Goal: Task Accomplishment & Management: Use online tool/utility

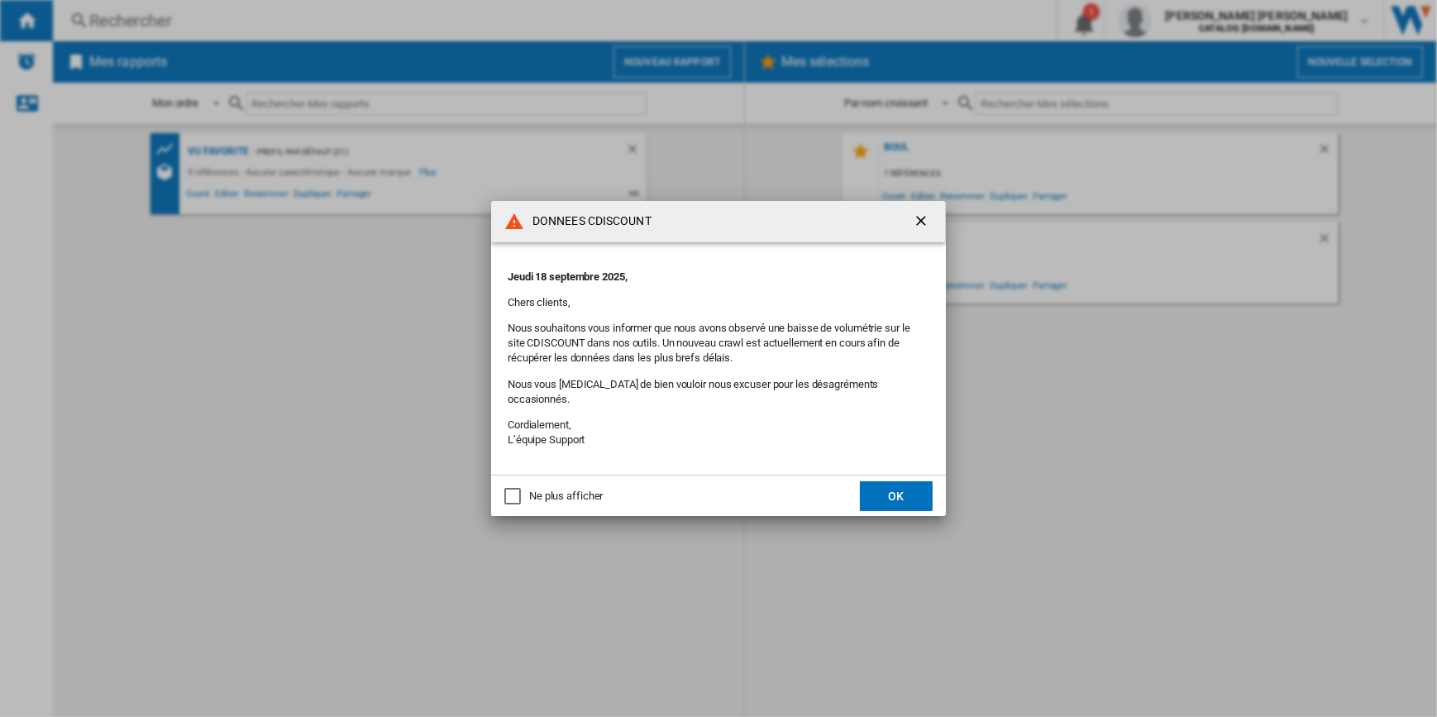
click at [923, 226] on ng-md-icon "getI18NText('BUTTONS.CLOSE_DIALOG')" at bounding box center [923, 223] width 20 height 20
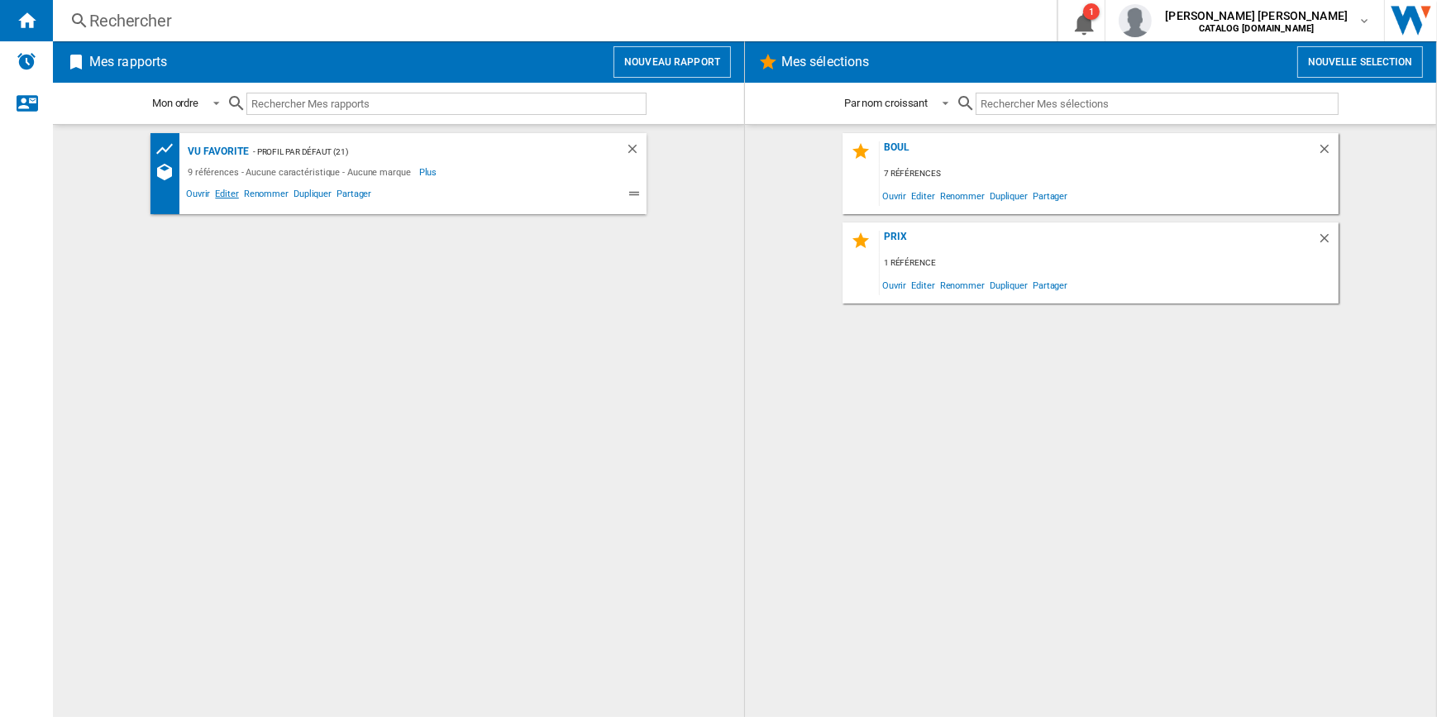
click at [218, 196] on span "Editer" at bounding box center [227, 196] width 28 height 20
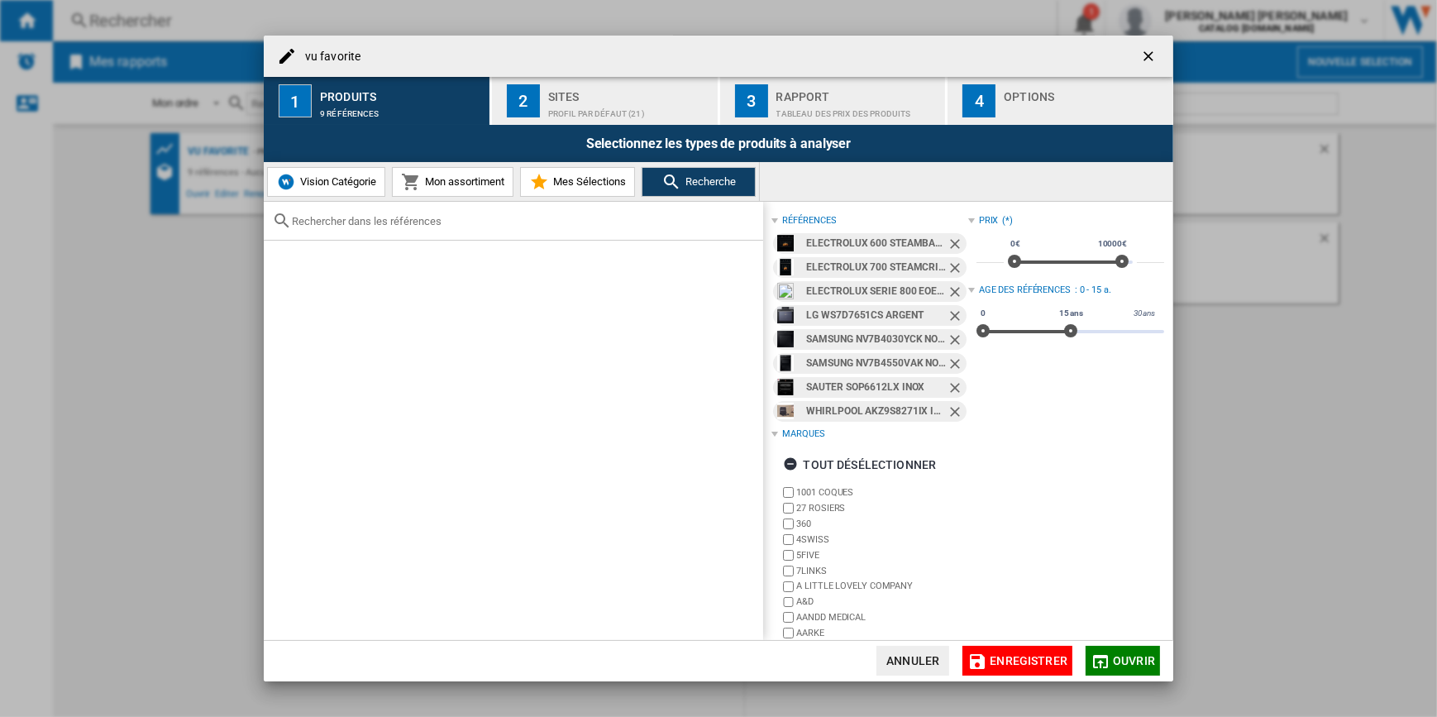
click at [947, 248] on ng-md-icon "Retirer" at bounding box center [957, 246] width 20 height 20
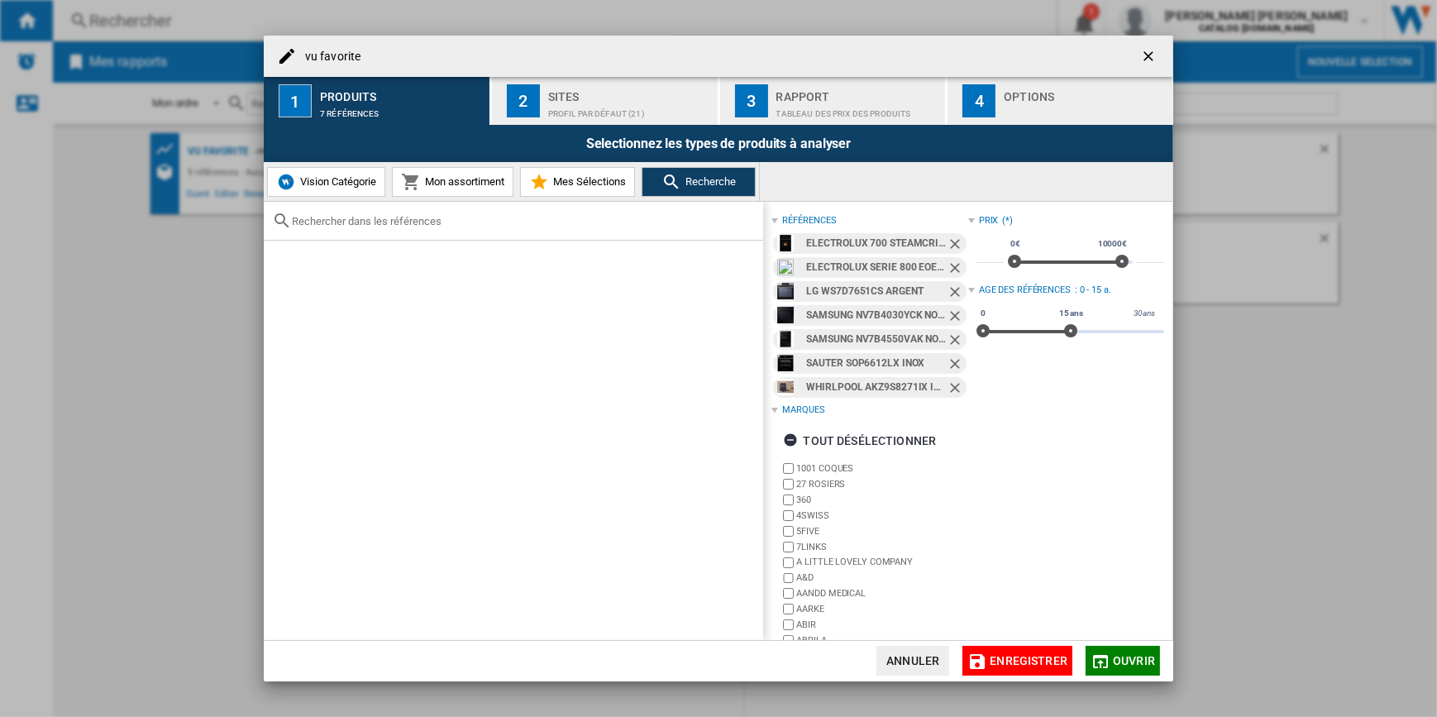
click at [949, 246] on ng-md-icon "Retirer" at bounding box center [957, 246] width 20 height 20
click at [949, 260] on ng-md-icon "Retirer" at bounding box center [957, 270] width 20 height 20
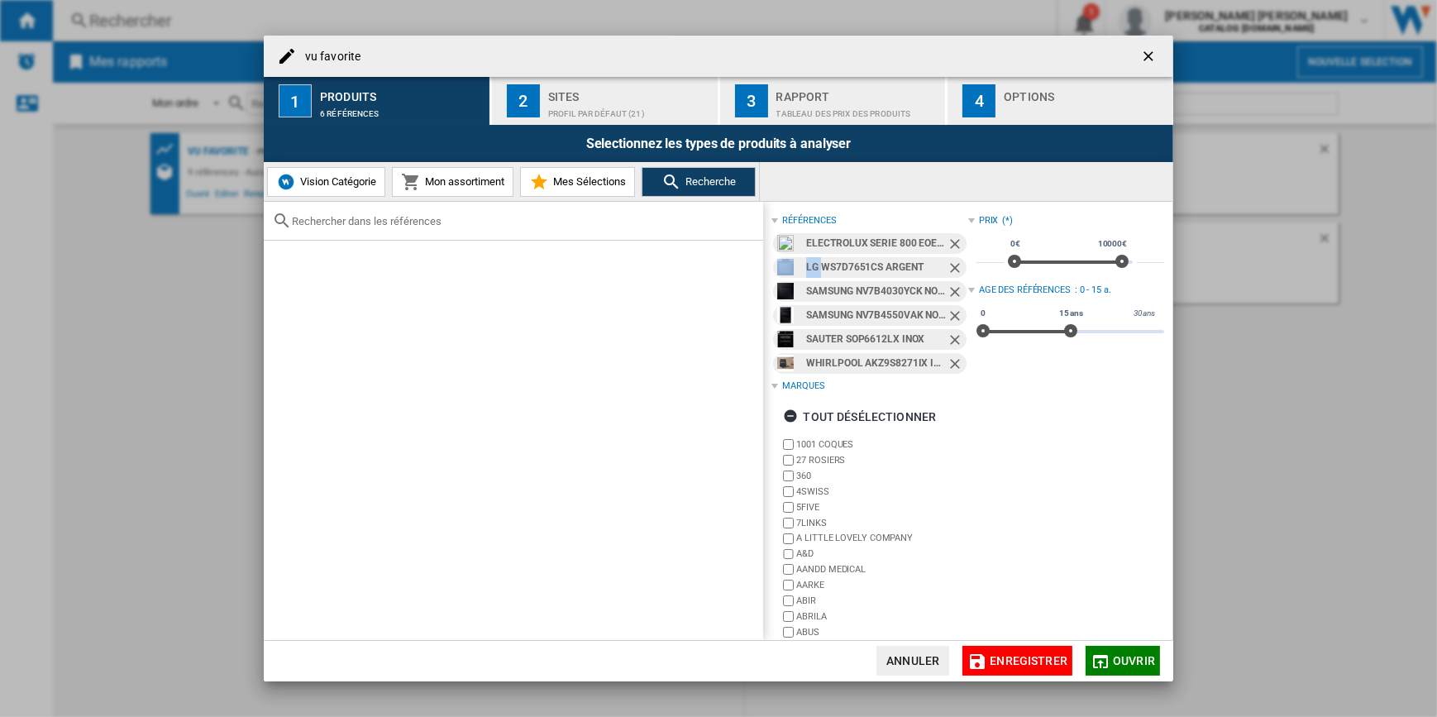
click at [949, 260] on ng-md-icon "Retirer" at bounding box center [957, 270] width 20 height 20
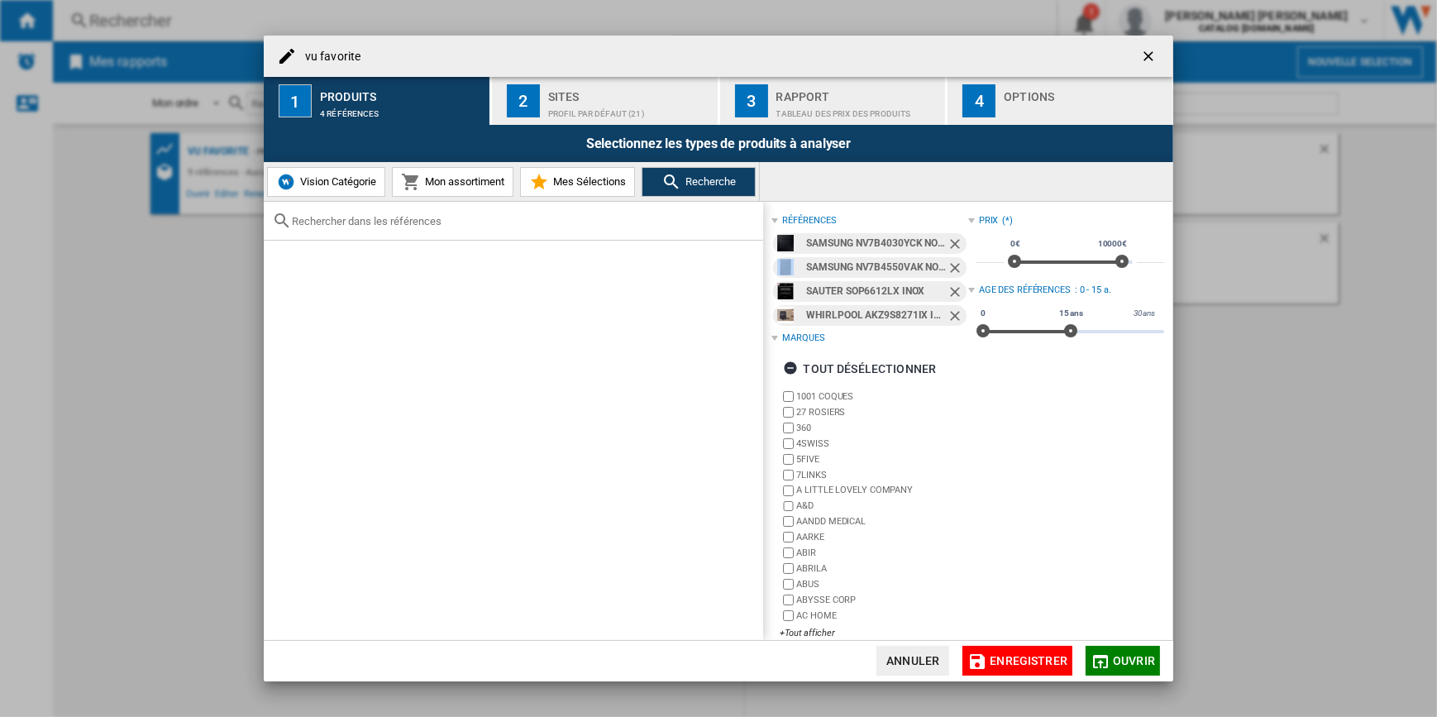
click at [949, 245] on ng-md-icon "Retirer" at bounding box center [957, 246] width 20 height 20
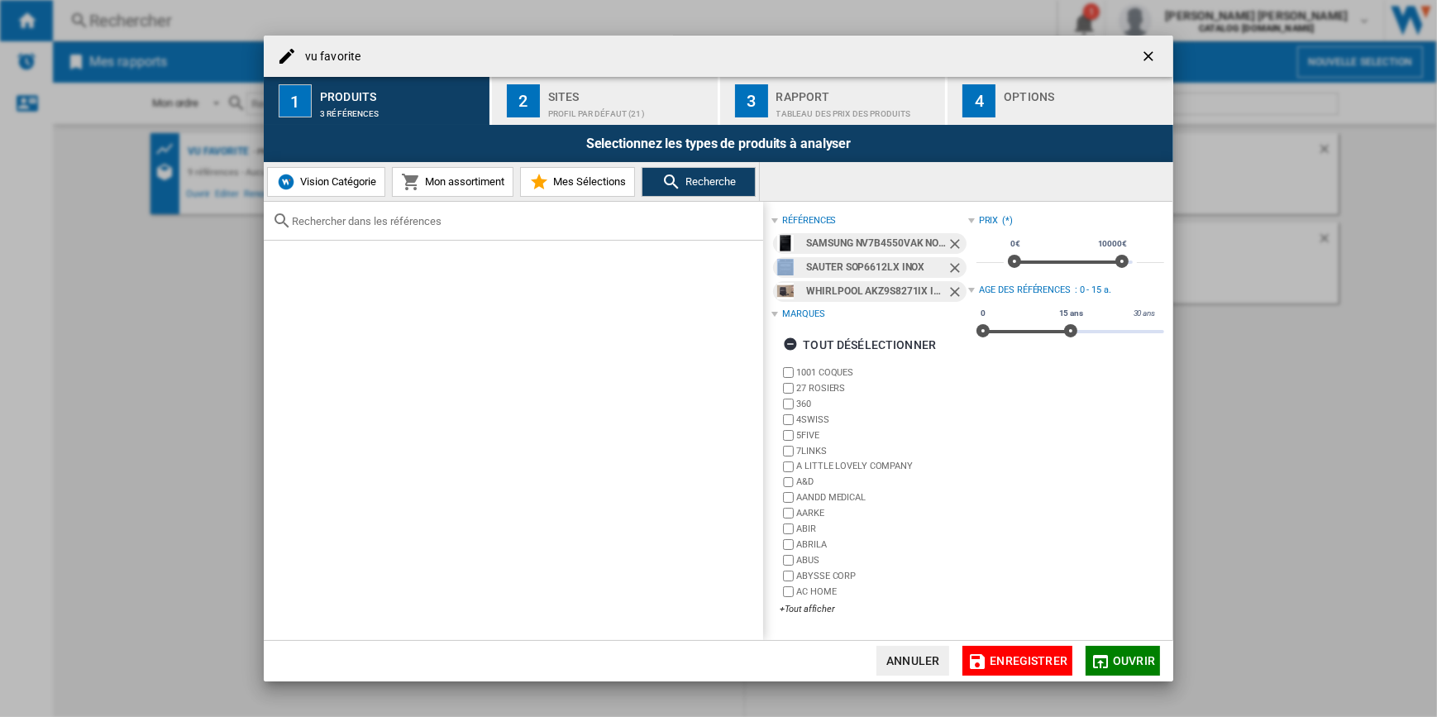
click at [949, 245] on ng-md-icon "Retirer" at bounding box center [957, 246] width 20 height 20
click at [949, 260] on ng-md-icon "Retirer" at bounding box center [957, 270] width 20 height 20
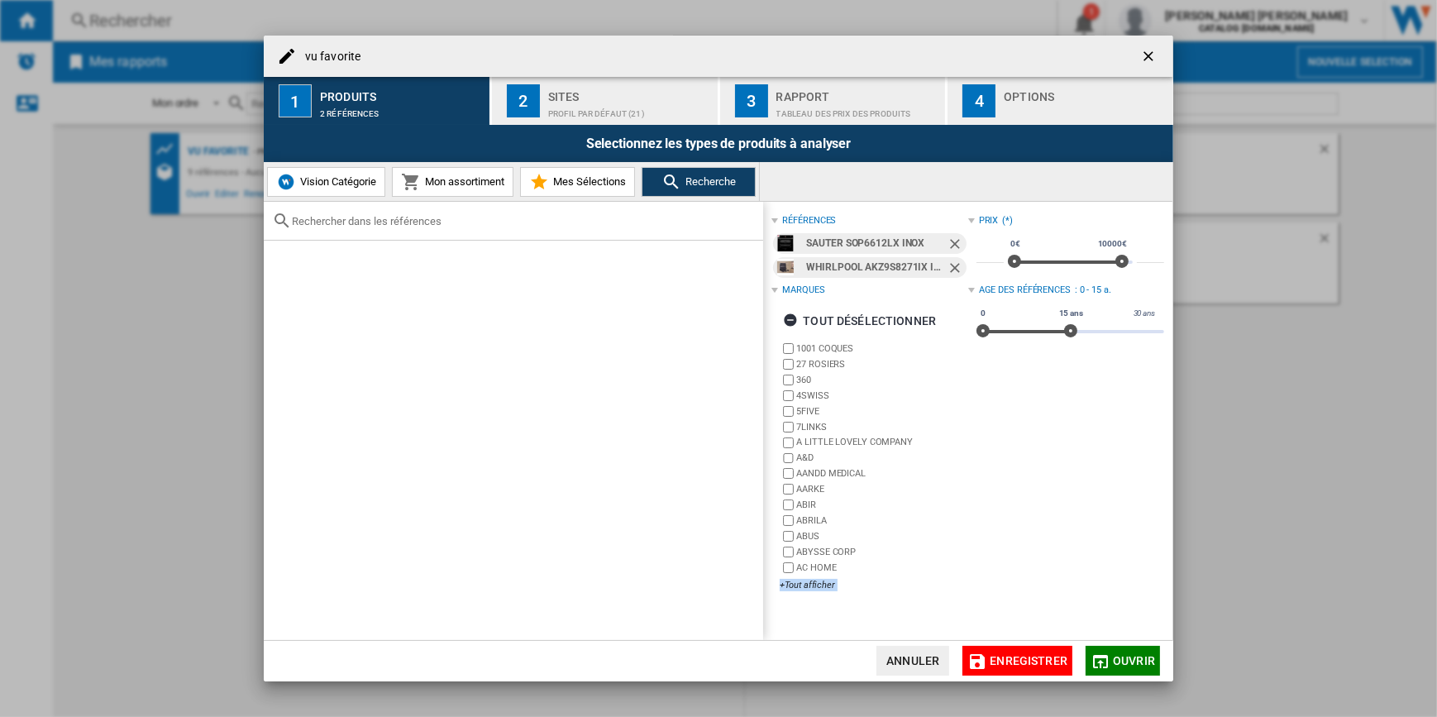
click at [949, 260] on ng-md-icon "Retirer" at bounding box center [957, 270] width 20 height 20
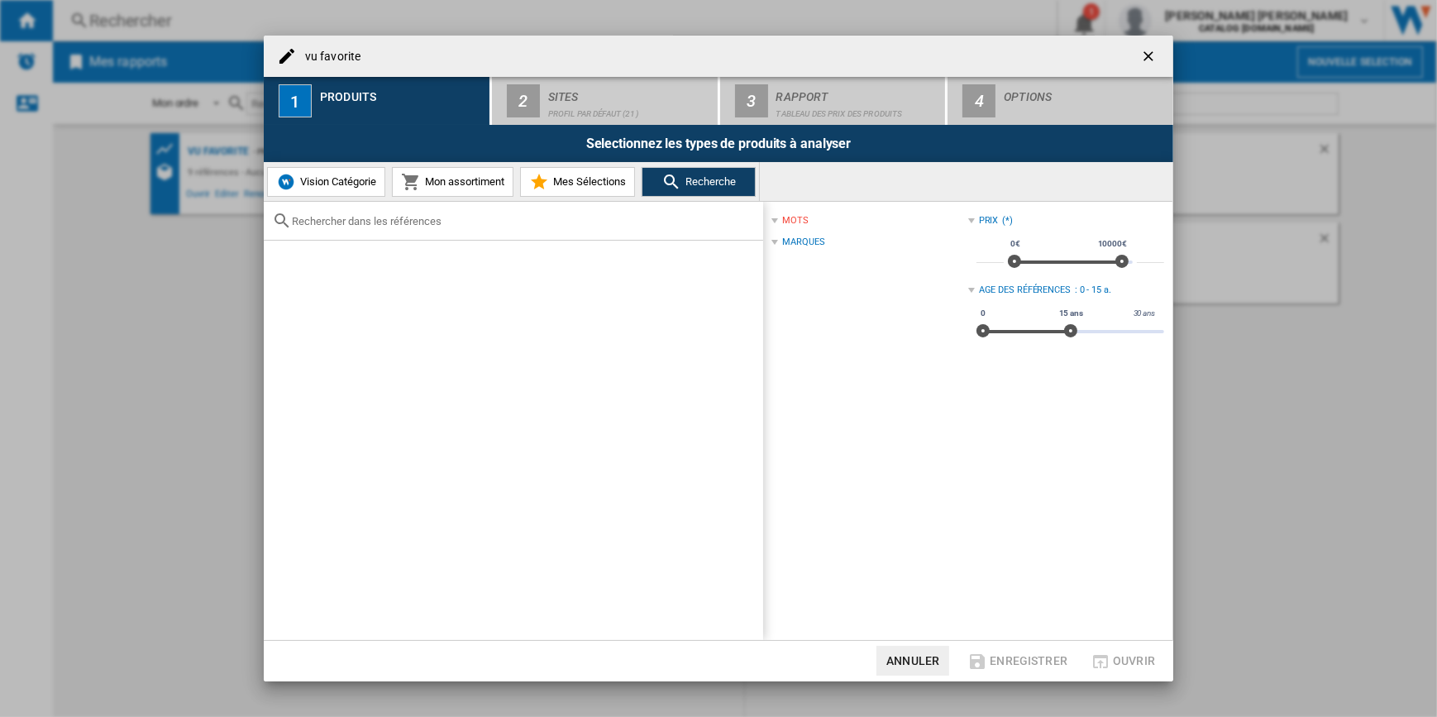
click at [514, 217] on input "text" at bounding box center [523, 221] width 463 height 12
paste input "EOC6P67X"
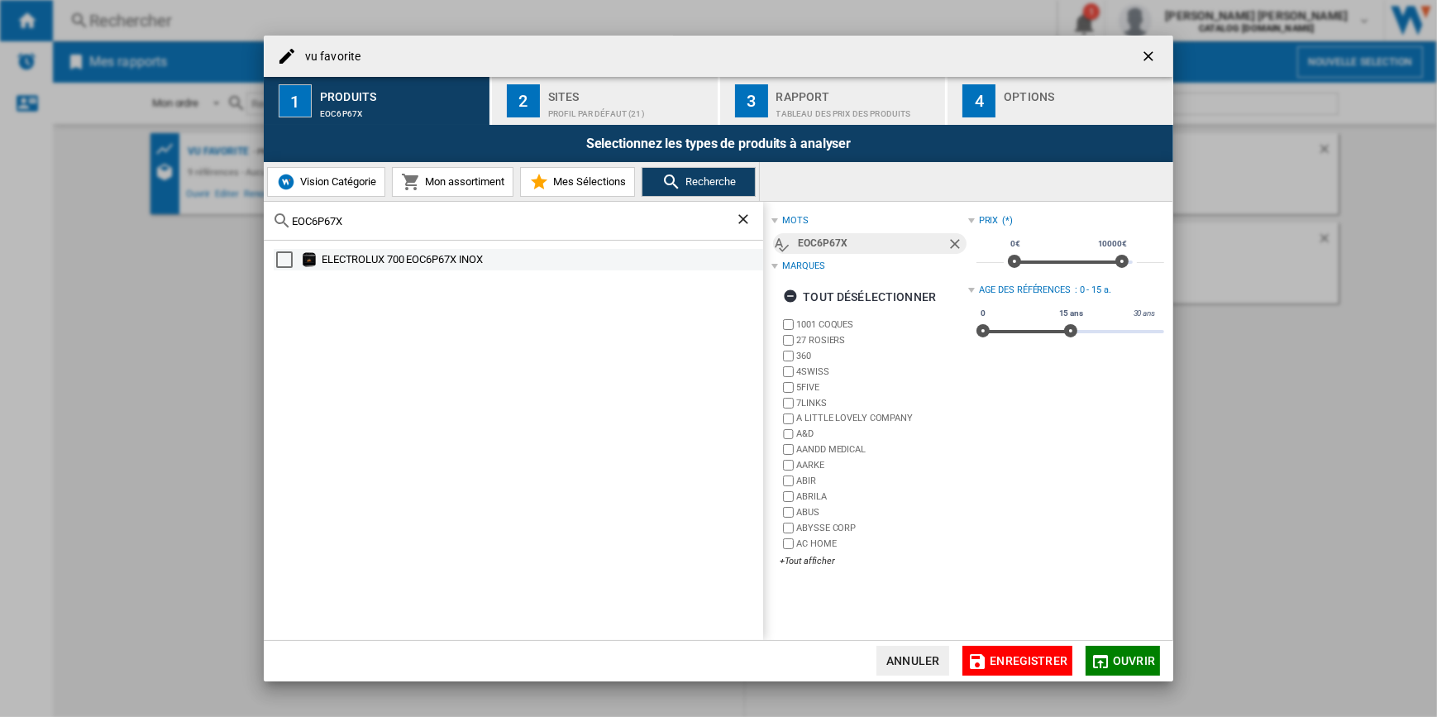
type input "EOC6P67X"
click at [463, 264] on div "ELECTROLUX 700 EOC6P67X INOX" at bounding box center [541, 259] width 439 height 17
click at [1119, 657] on span "Ouvrir" at bounding box center [1134, 660] width 42 height 13
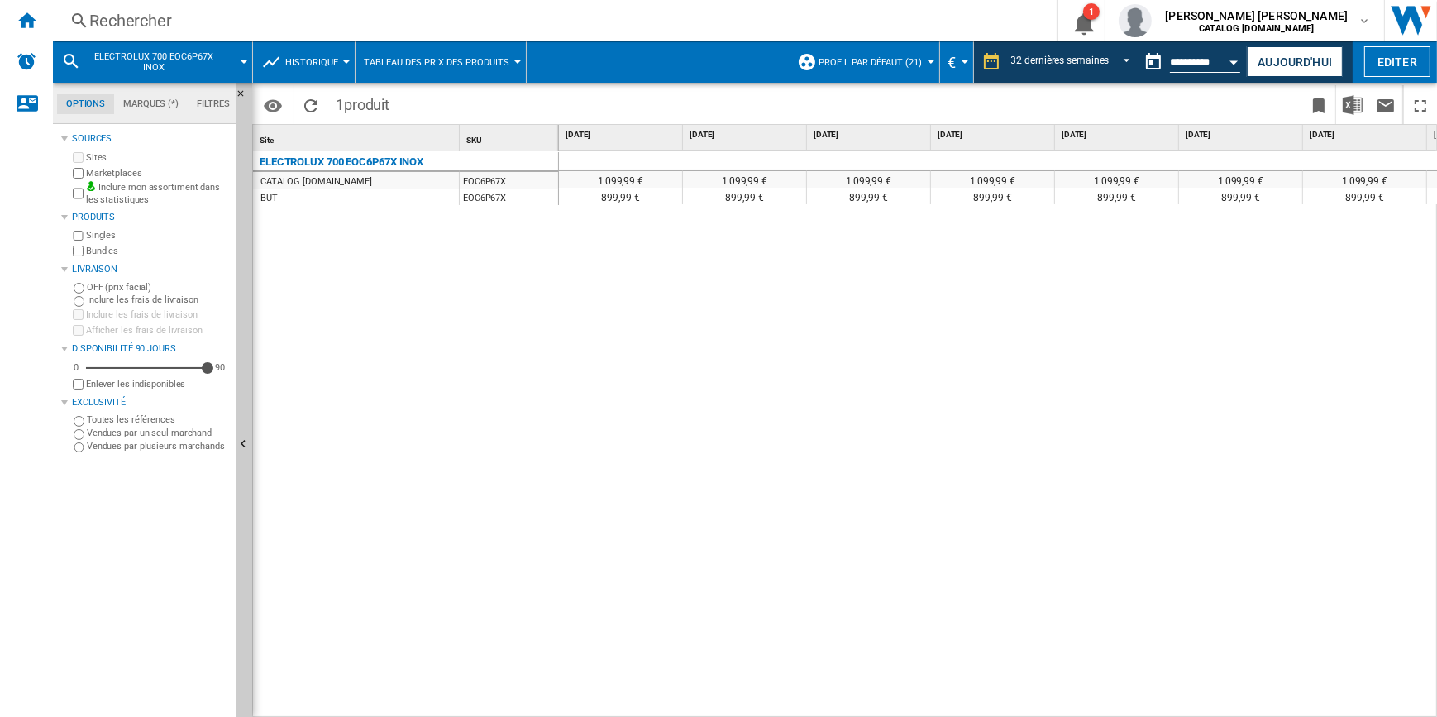
drag, startPoint x: 662, startPoint y: 705, endPoint x: 982, endPoint y: 702, distance: 320.1
click at [982, 702] on div "1 099,99 € 1 099,99 € 1 099,99 € 1 099,99 € 1 099,99 € 1 099,99 € 1 099,99 € 1 …" at bounding box center [998, 435] width 879 height 568
drag, startPoint x: 646, startPoint y: 709, endPoint x: 1060, endPoint y: 707, distance: 414.3
click at [1060, 707] on div "1 099,99 € 1 099,99 € 1 099,99 € 1 099,99 € 1 099,99 € 1 099,99 € 1 099,99 € 1 …" at bounding box center [998, 435] width 879 height 568
click at [1060, 706] on div "1 099,99 € 1 099,99 € 1 099,99 € 1 099,99 € 1 099,99 € 1 099,99 € 1 099,99 € 1 …" at bounding box center [998, 435] width 879 height 568
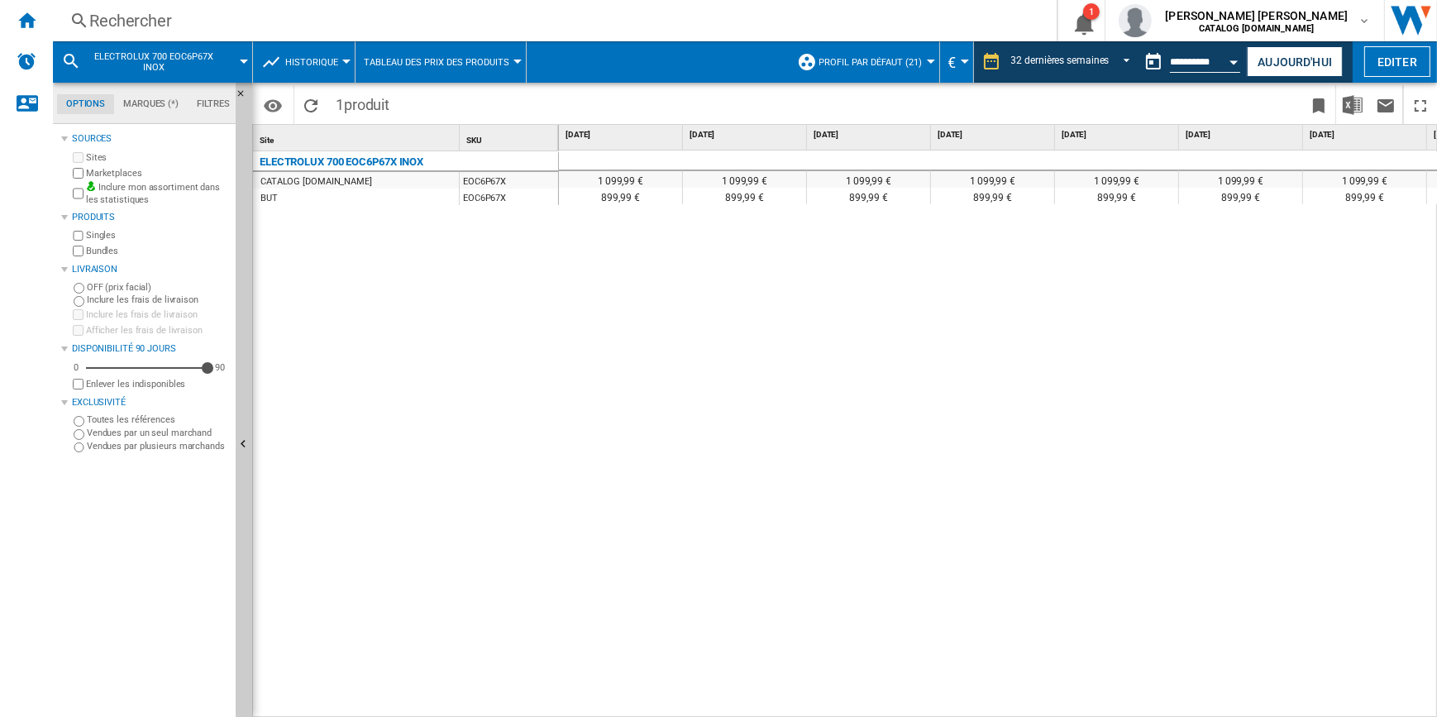
click at [1212, 318] on div "1 099,99 € 1 099,99 € 1 099,99 € 1 099,99 € 1 099,99 € 1 099,99 € 1 099,99 € 1 …" at bounding box center [998, 435] width 879 height 568
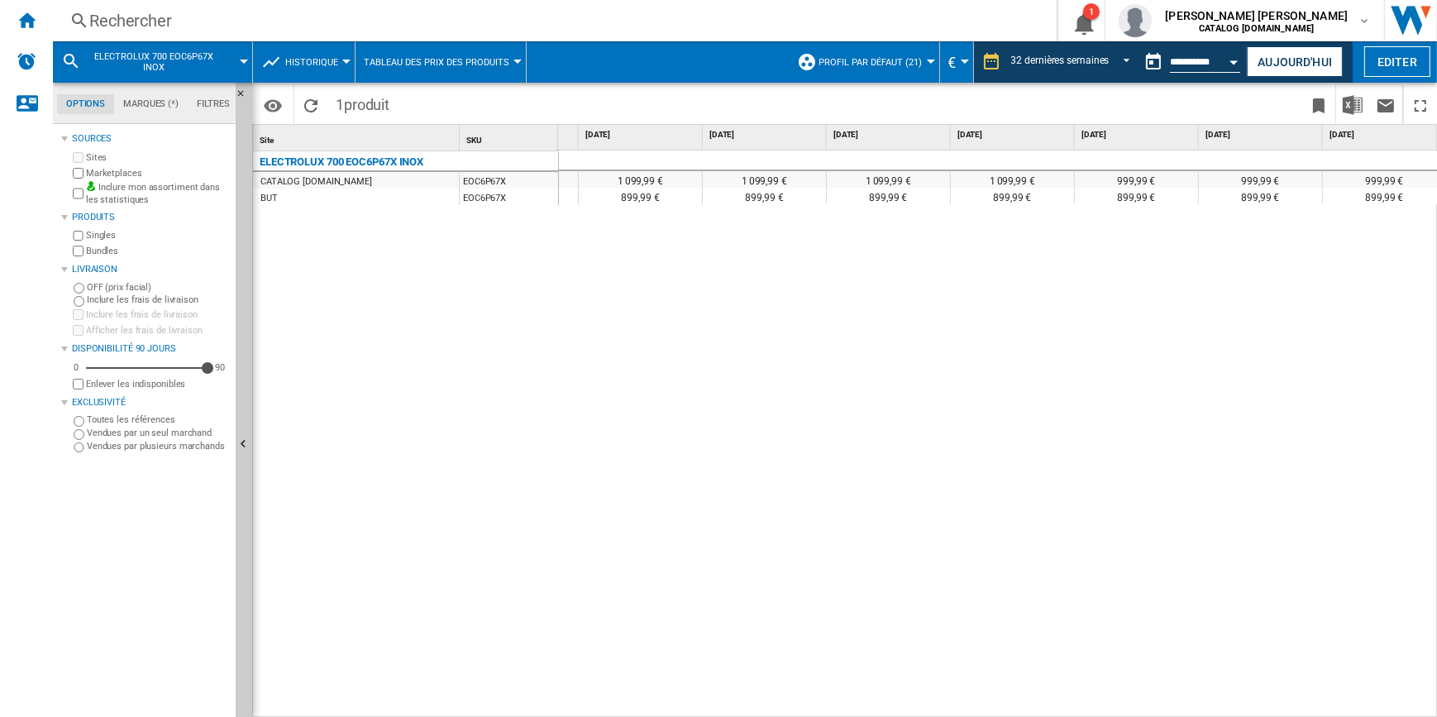
scroll to position [0, 1429]
